Goal: Find specific page/section: Find specific page/section

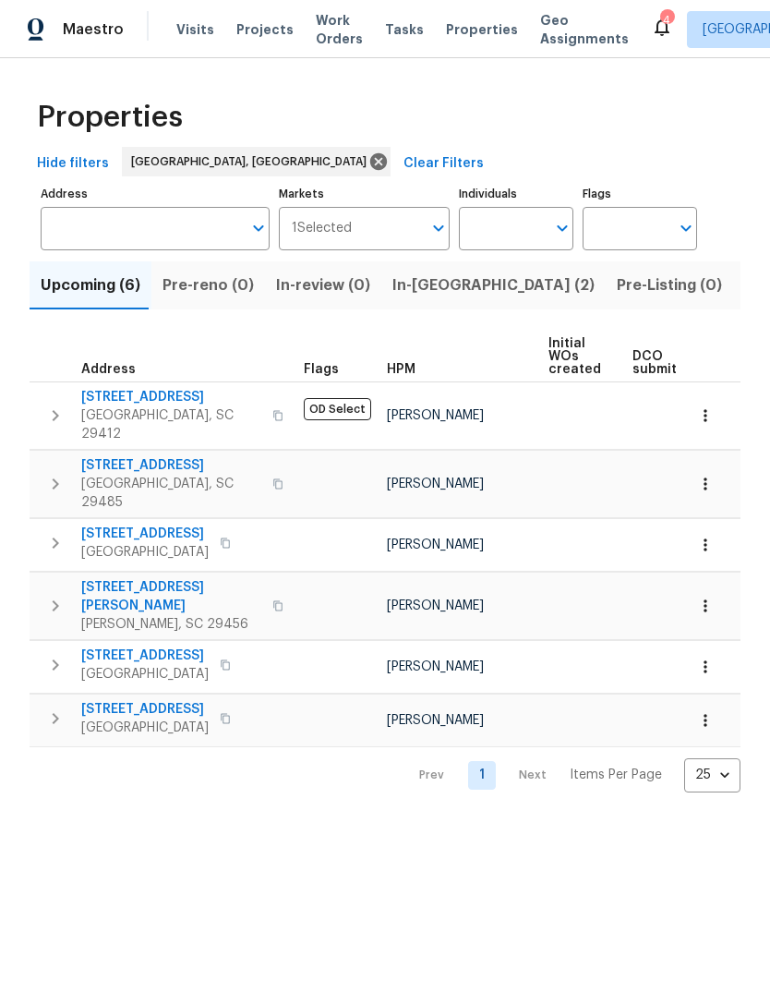
click at [135, 578] on span "[STREET_ADDRESS][PERSON_NAME]" at bounding box center [171, 596] width 180 height 37
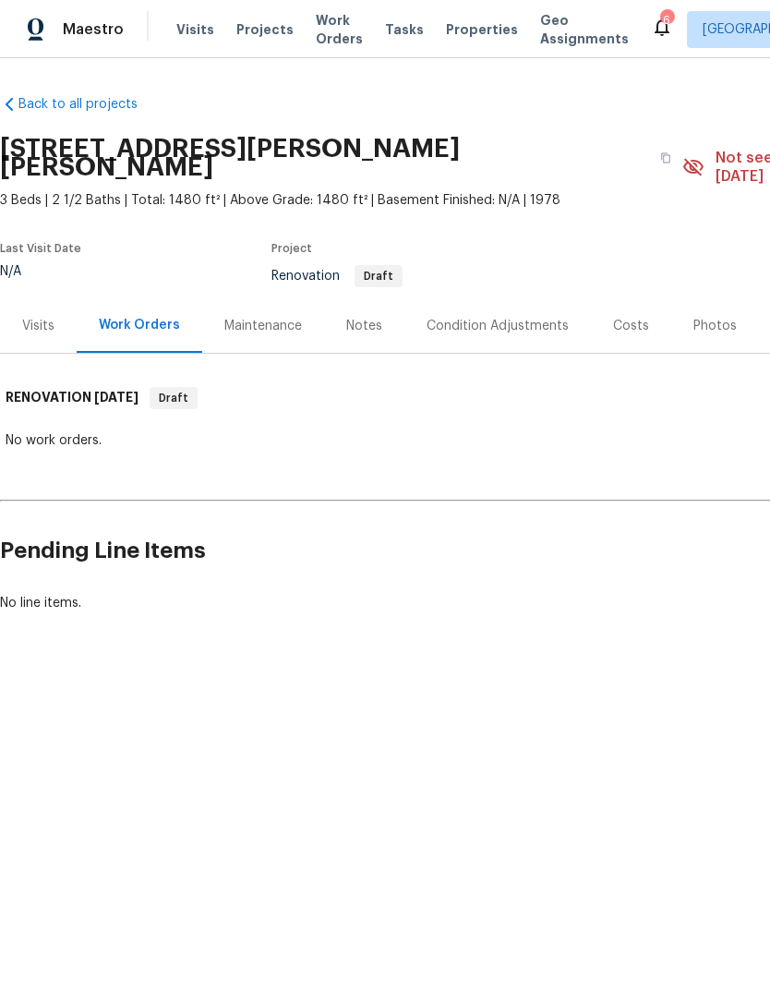
click at [618, 317] on div "Costs" at bounding box center [631, 326] width 36 height 18
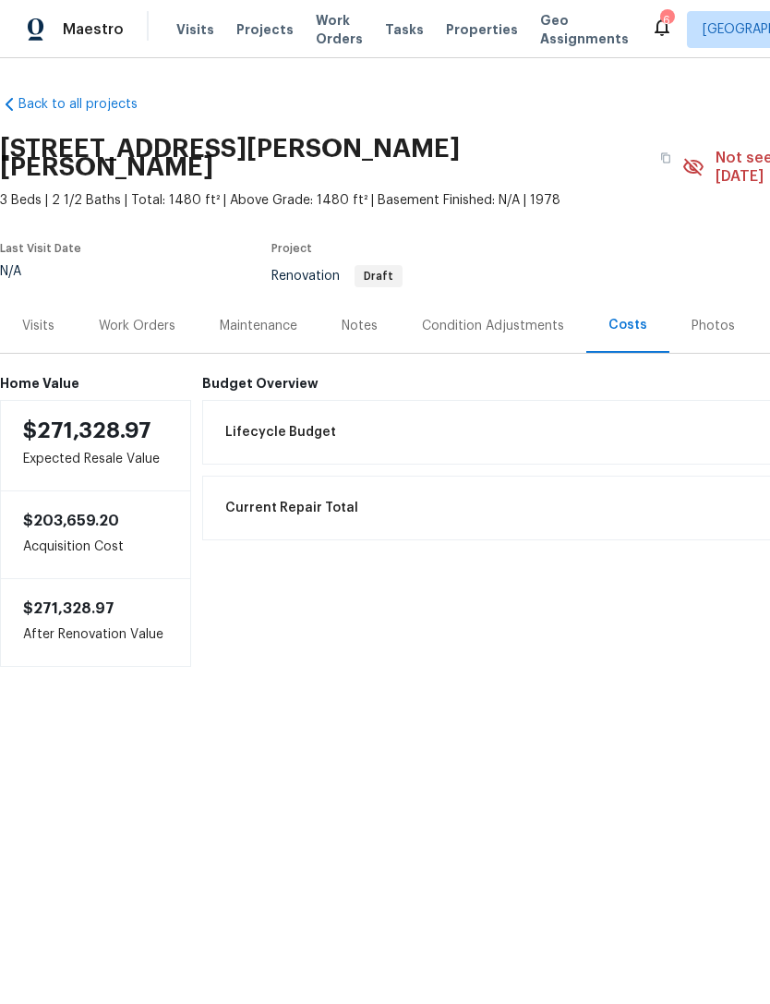
click at [497, 317] on div "Condition Adjustments" at bounding box center [493, 326] width 142 height 18
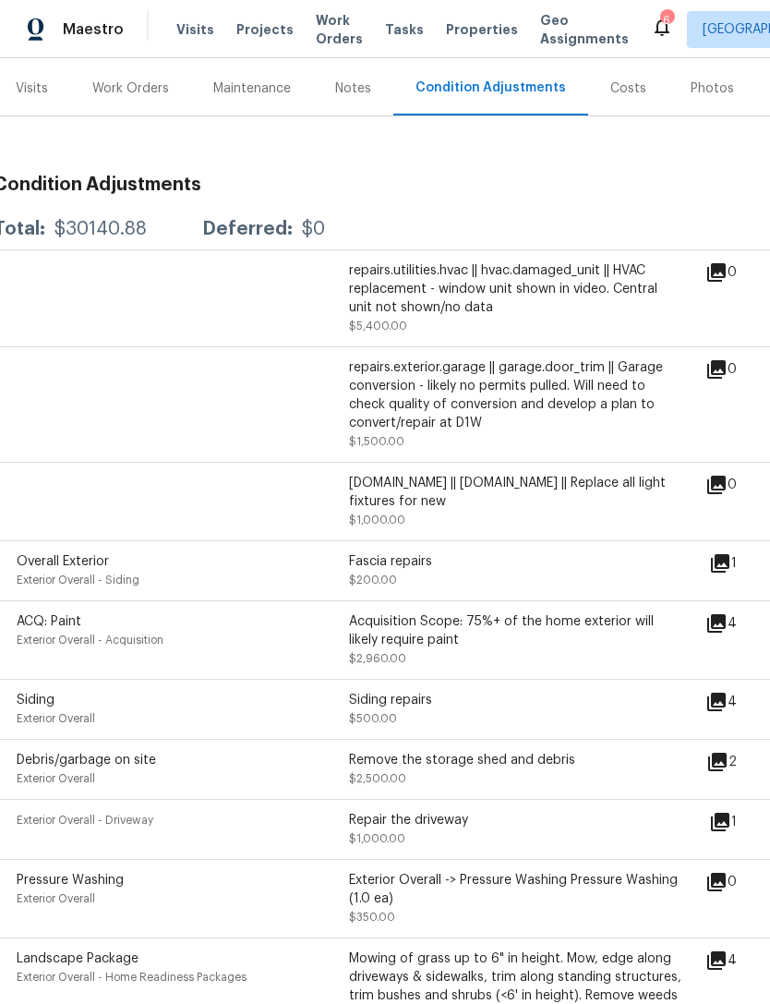
scroll to position [237, 6]
click at [728, 752] on icon at bounding box center [718, 761] width 18 height 18
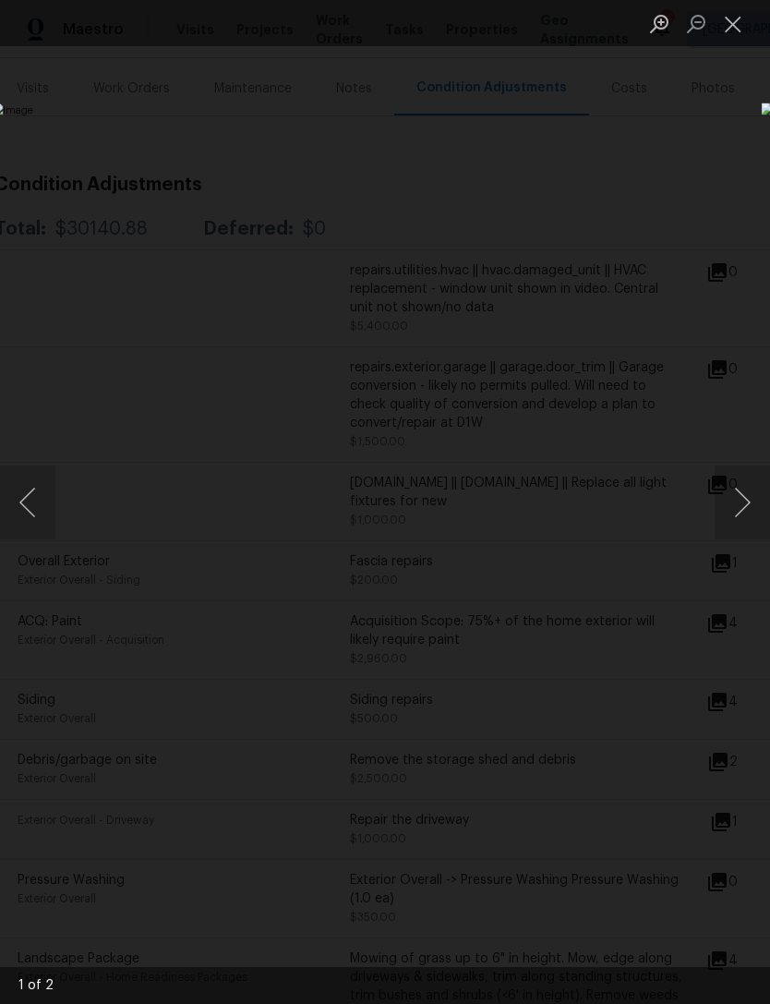
click at [732, 504] on button "Next image" at bounding box center [742, 502] width 55 height 74
click at [740, 495] on button "Next image" at bounding box center [742, 502] width 55 height 74
click at [728, 26] on button "Close lightbox" at bounding box center [733, 23] width 37 height 32
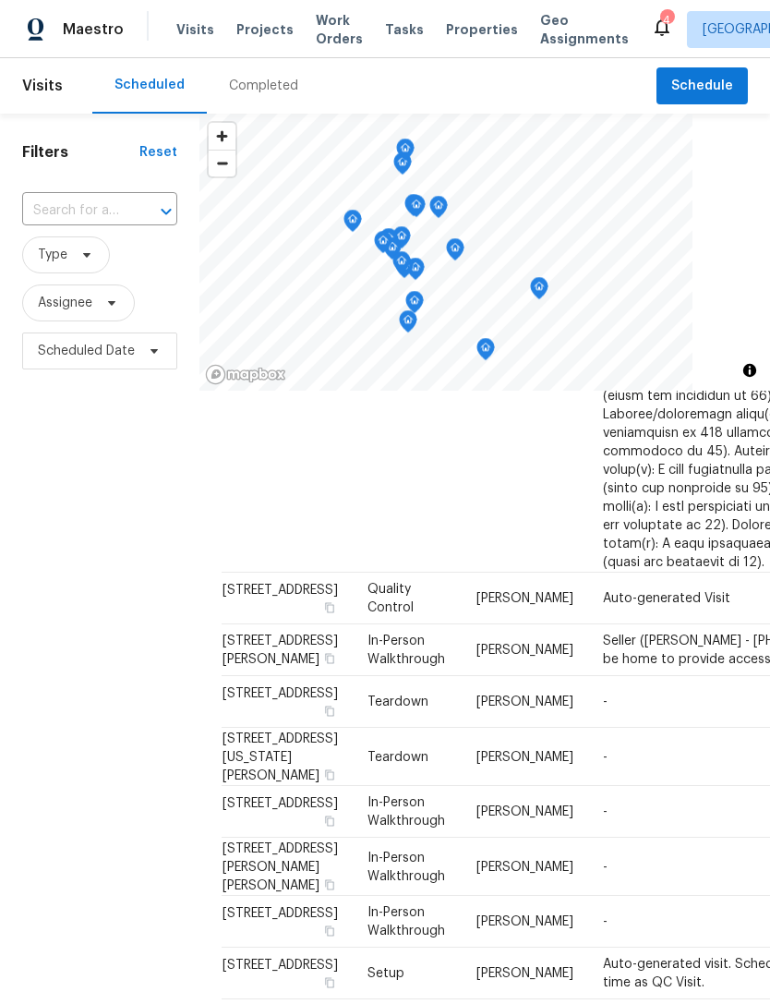
scroll to position [1568, 0]
